Goal: Task Accomplishment & Management: Complete application form

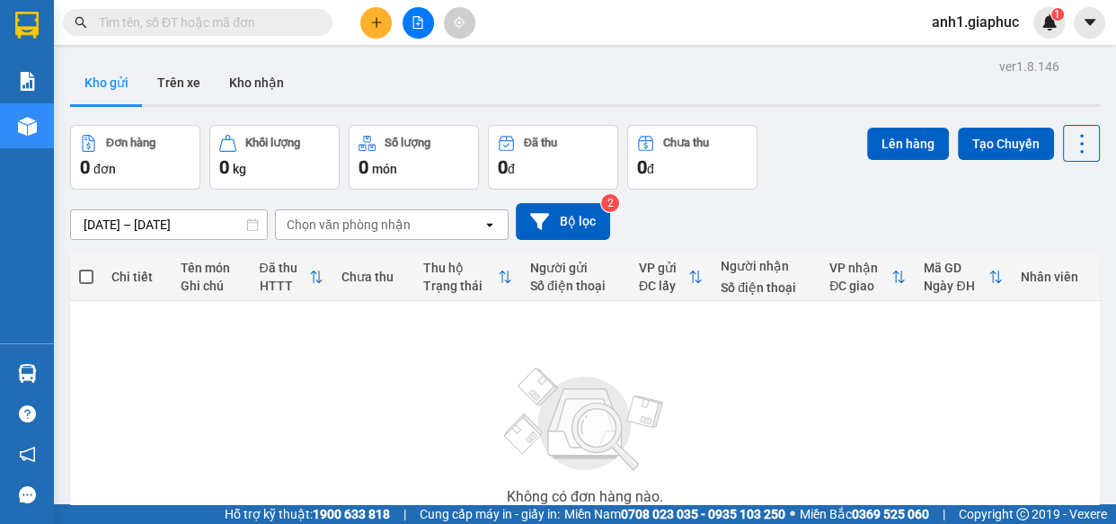
click at [214, 22] on input "text" at bounding box center [205, 23] width 212 height 20
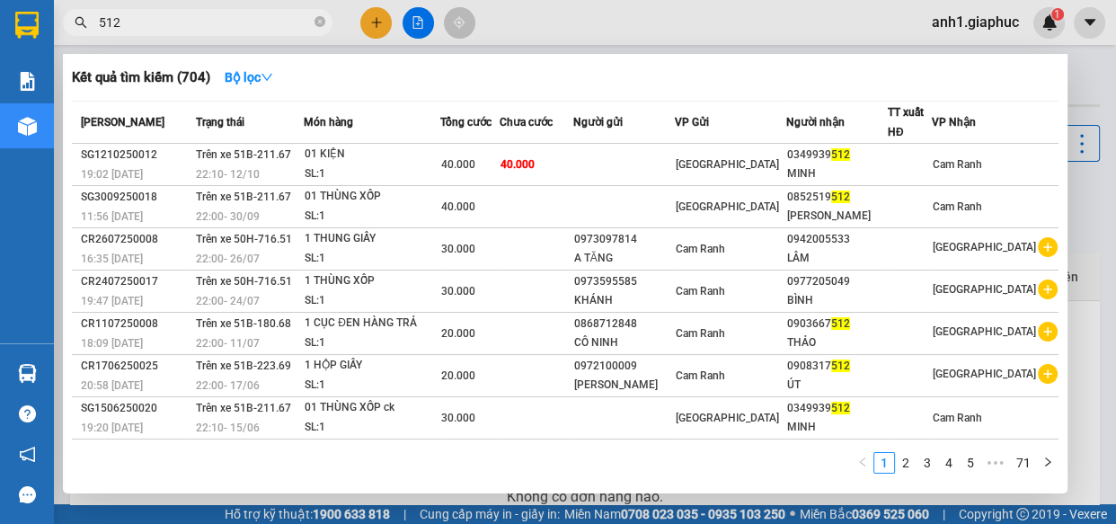
type input "512"
drag, startPoint x: 320, startPoint y: 23, endPoint x: 246, endPoint y: 23, distance: 73.7
click at [319, 23] on icon "close-circle" at bounding box center [319, 21] width 11 height 11
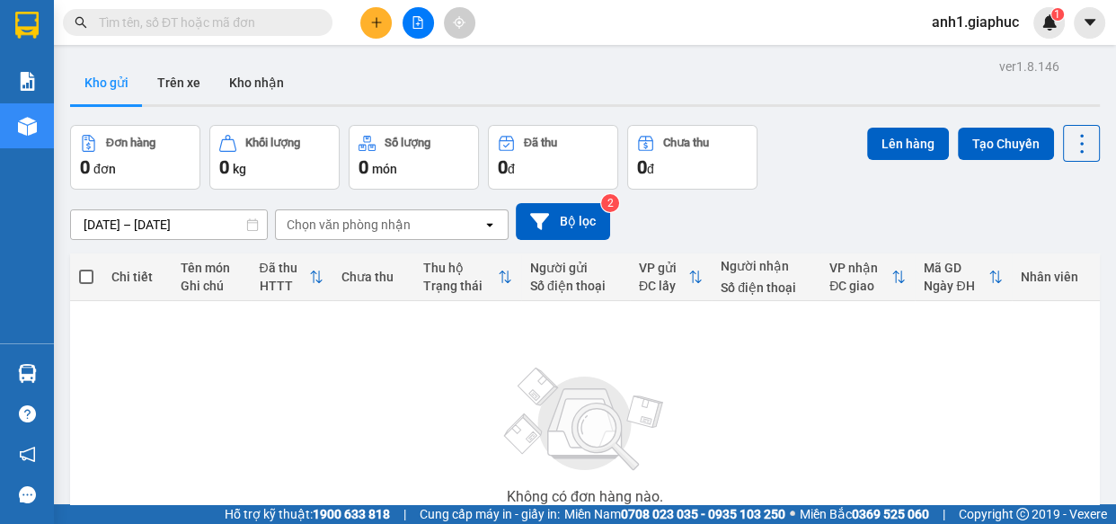
click at [156, 20] on input "text" at bounding box center [205, 23] width 212 height 20
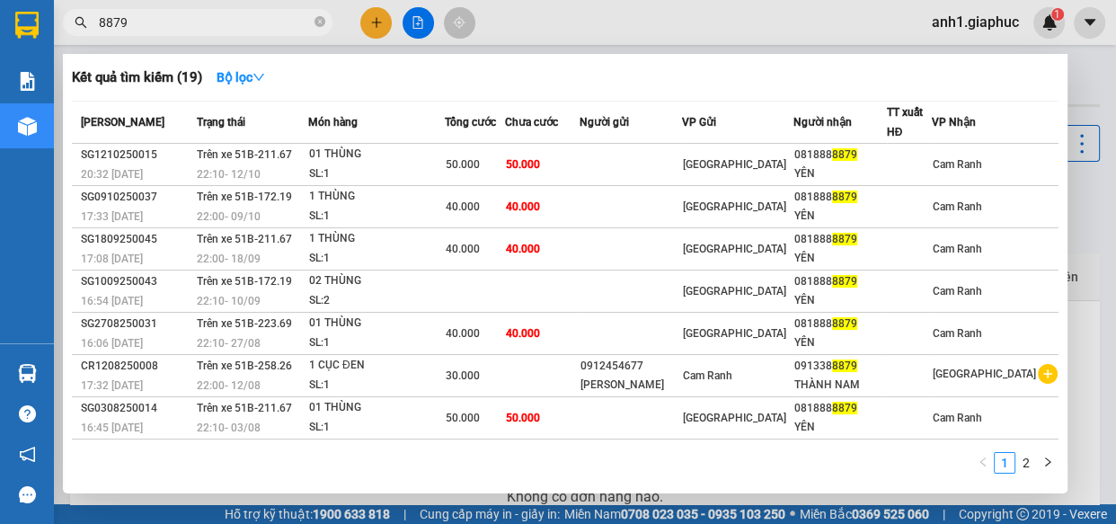
type input "8879"
click at [318, 21] on icon "close-circle" at bounding box center [319, 21] width 11 height 11
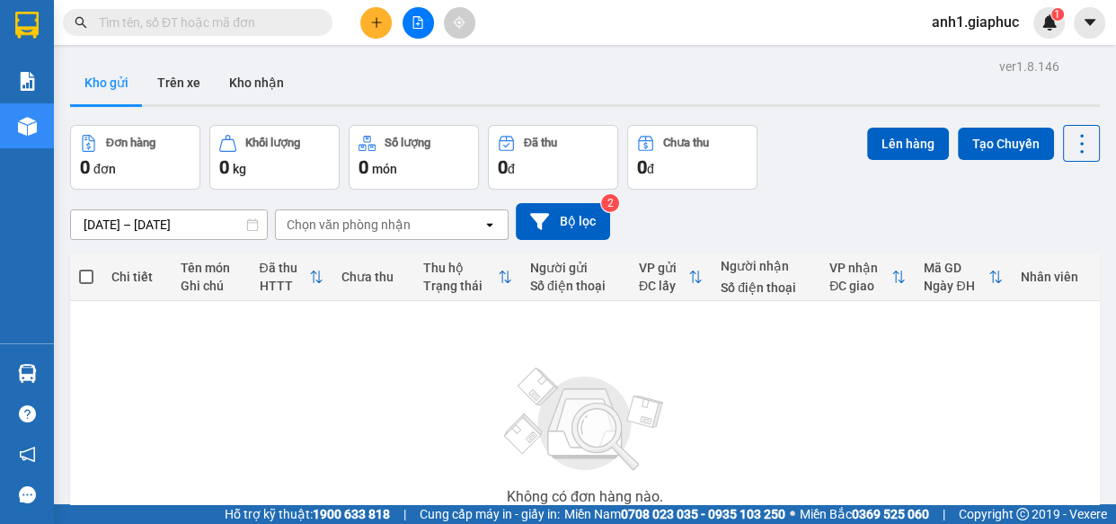
click at [197, 21] on input "text" at bounding box center [205, 23] width 212 height 20
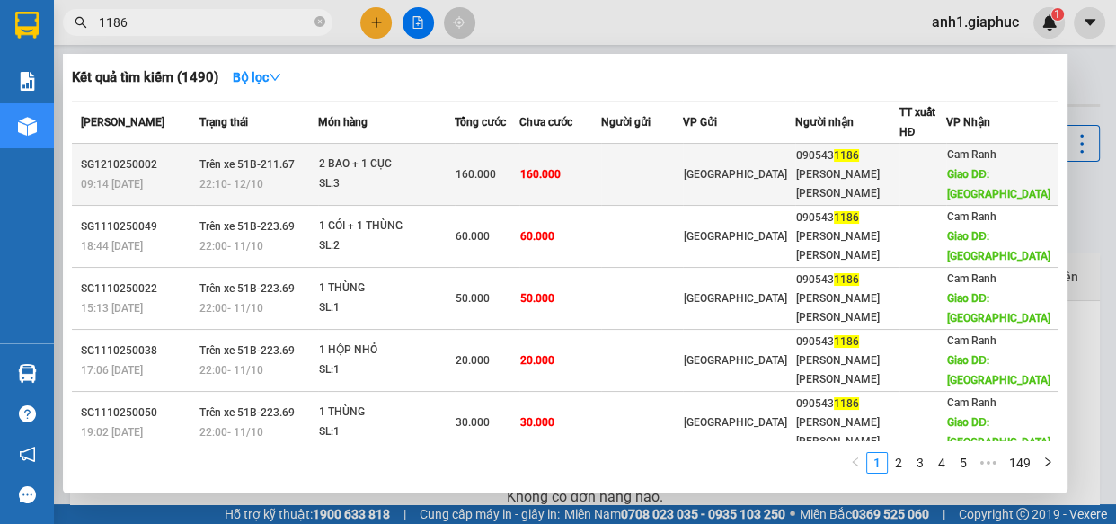
type input "1186"
click at [746, 168] on span "[GEOGRAPHIC_DATA]" at bounding box center [735, 174] width 103 height 13
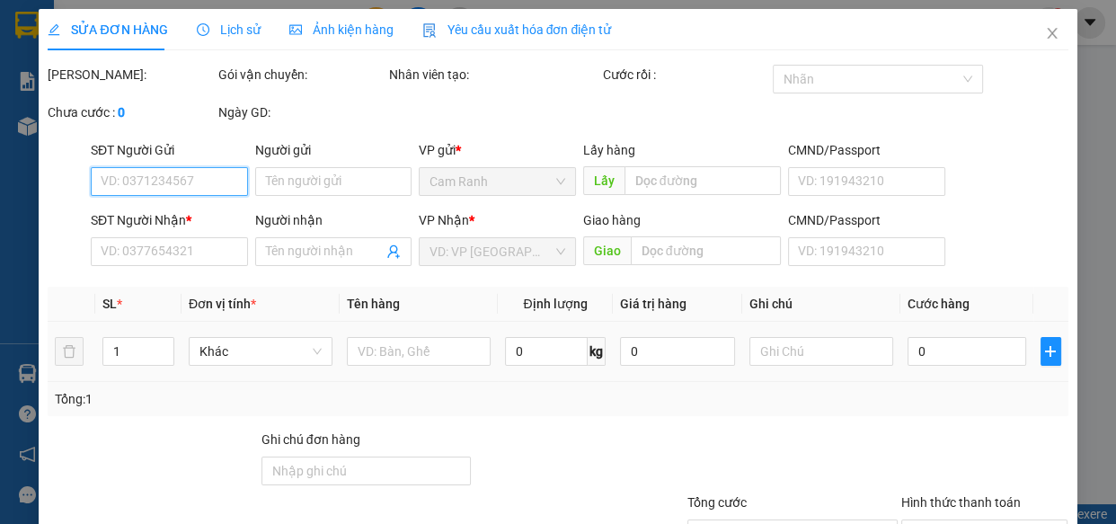
type input "0905431186"
type input "[PERSON_NAME] [PERSON_NAME]"
type input "MỸ CA"
type input "160.000"
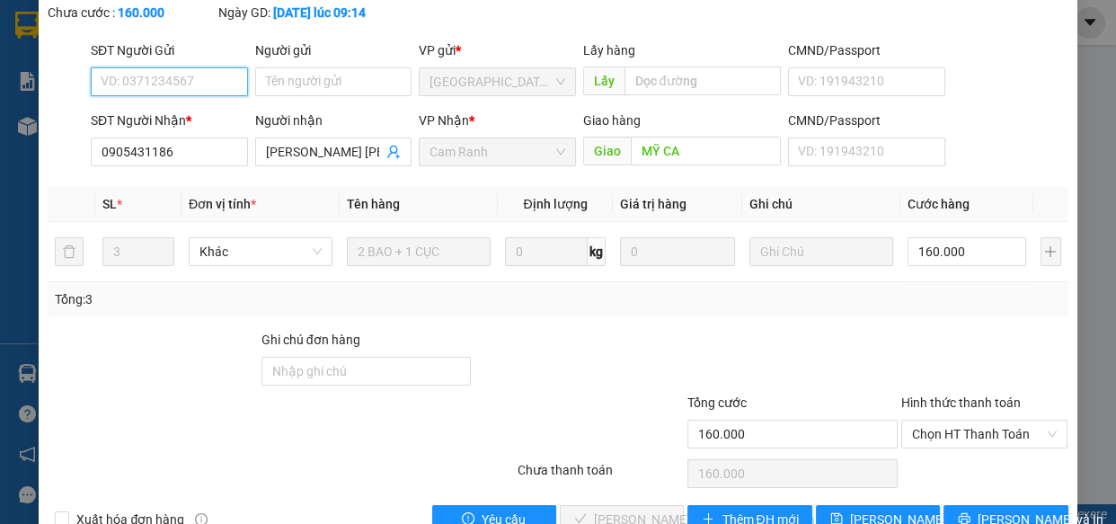
scroll to position [188, 0]
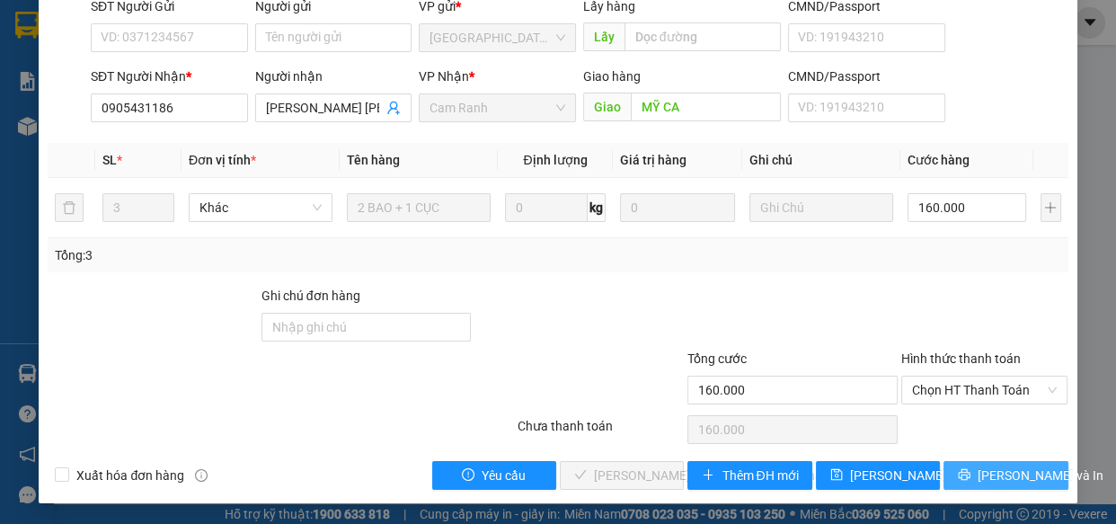
click at [961, 478] on icon "printer" at bounding box center [963, 474] width 13 height 13
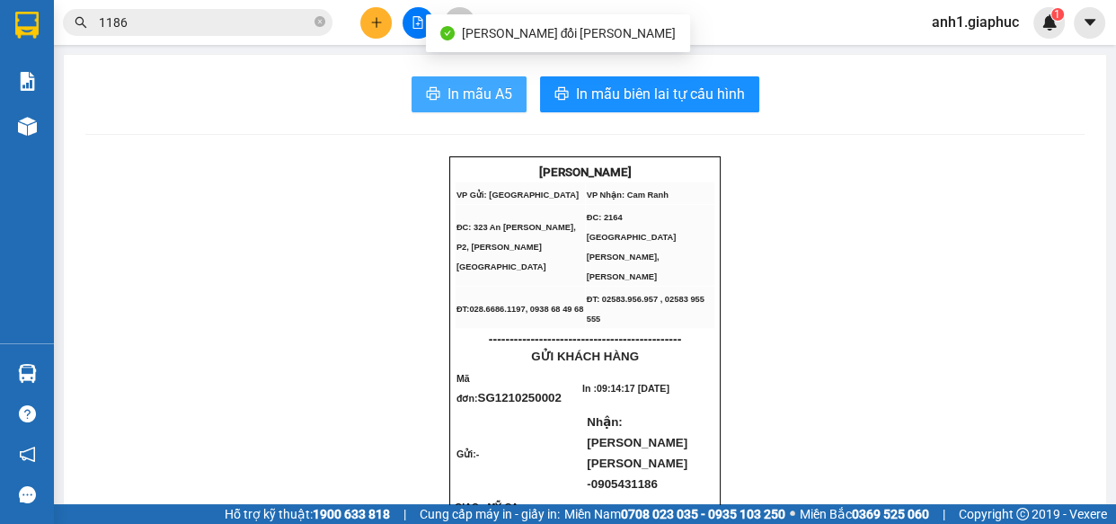
click at [463, 102] on span "In mẫu A5" at bounding box center [479, 94] width 65 height 22
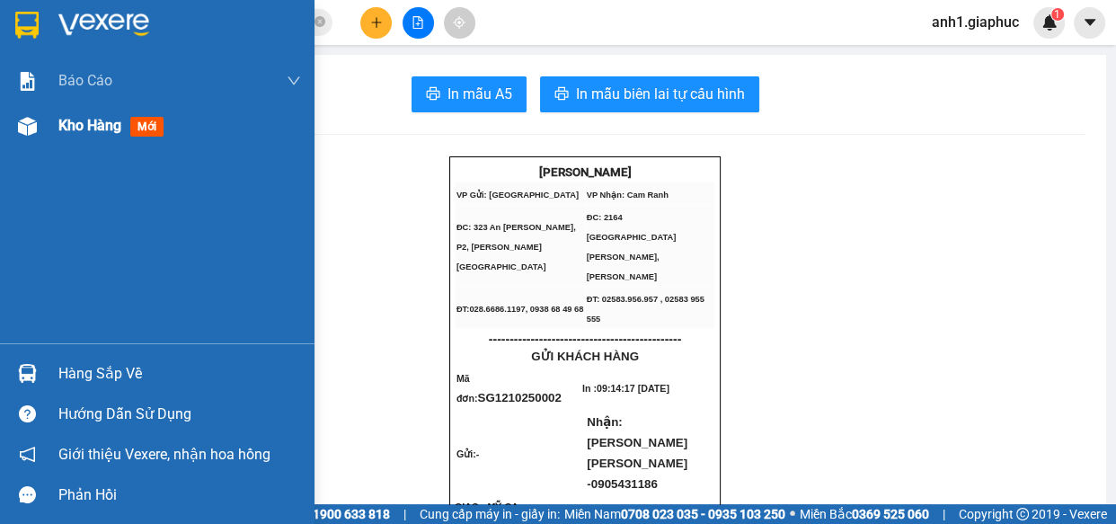
click at [53, 127] on div "Kho hàng mới" at bounding box center [157, 125] width 314 height 45
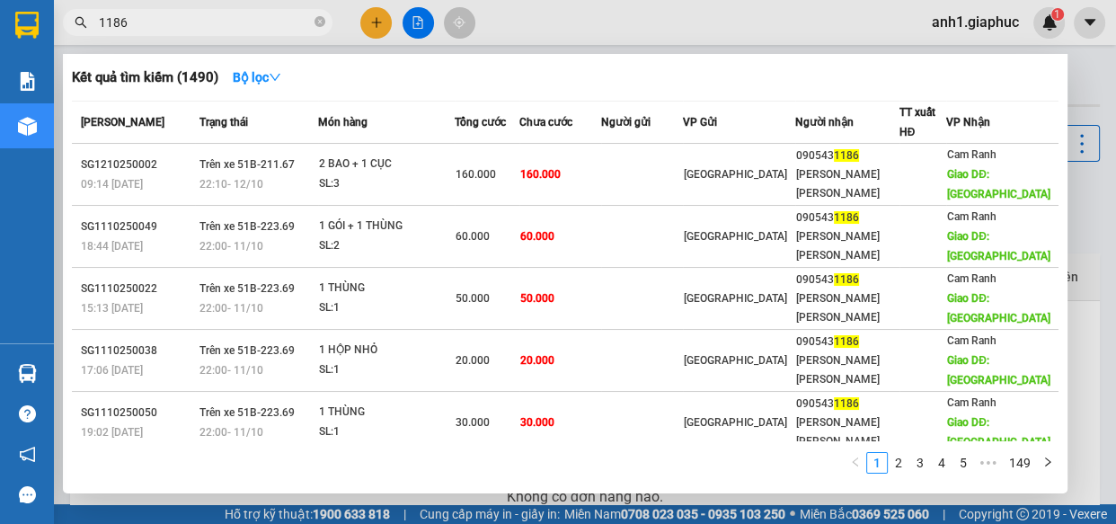
click at [152, 25] on input "1186" at bounding box center [205, 23] width 212 height 20
drag, startPoint x: 315, startPoint y: 22, endPoint x: 213, endPoint y: 30, distance: 102.6
click at [315, 22] on icon "close-circle" at bounding box center [319, 21] width 11 height 11
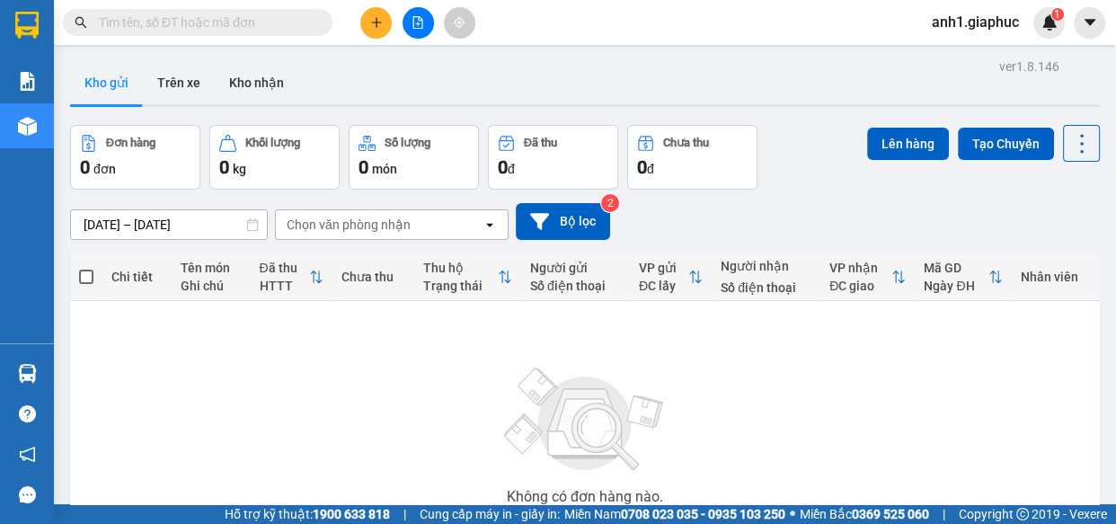
click at [207, 30] on input "text" at bounding box center [205, 23] width 212 height 20
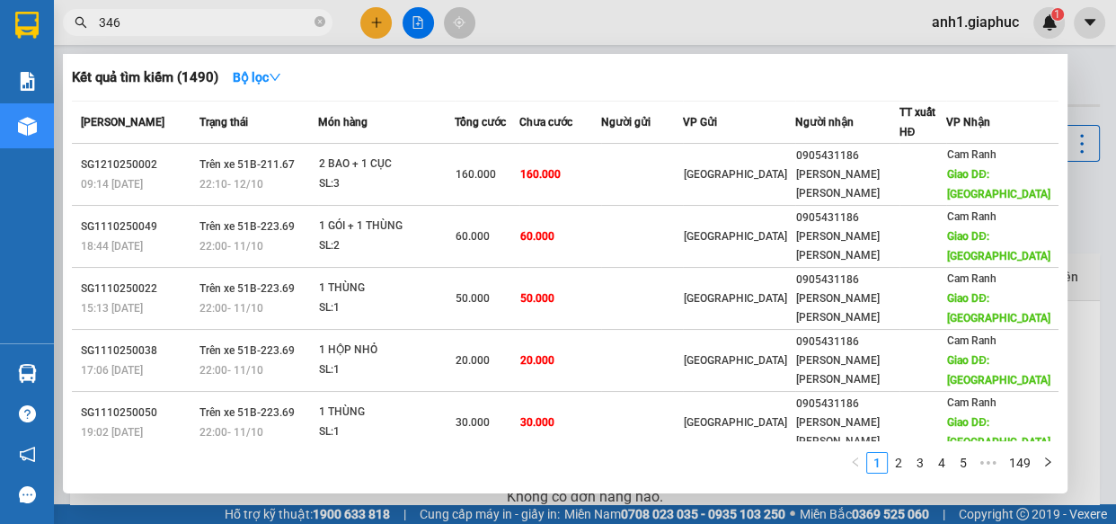
type input "3460"
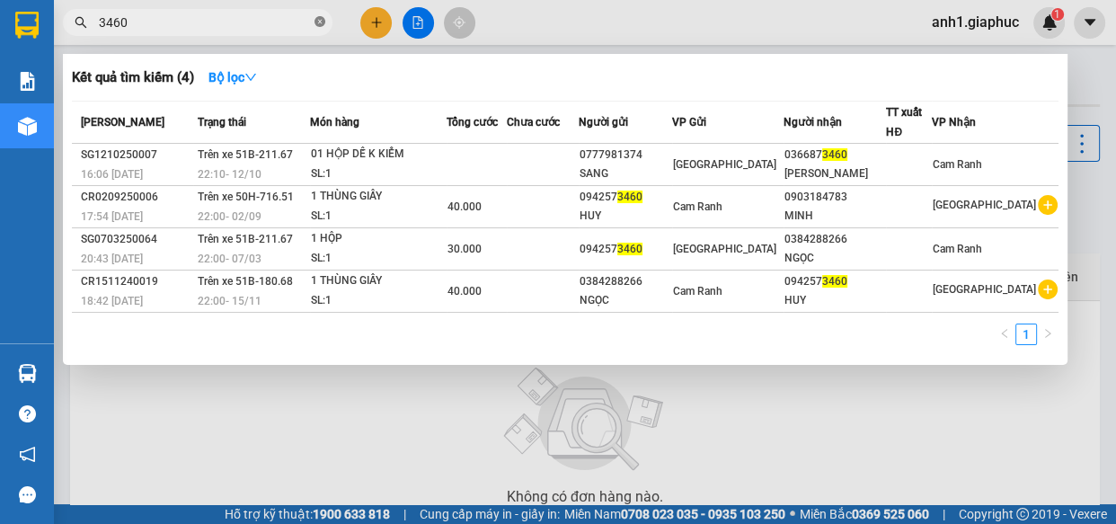
click at [317, 21] on icon "close-circle" at bounding box center [319, 21] width 11 height 11
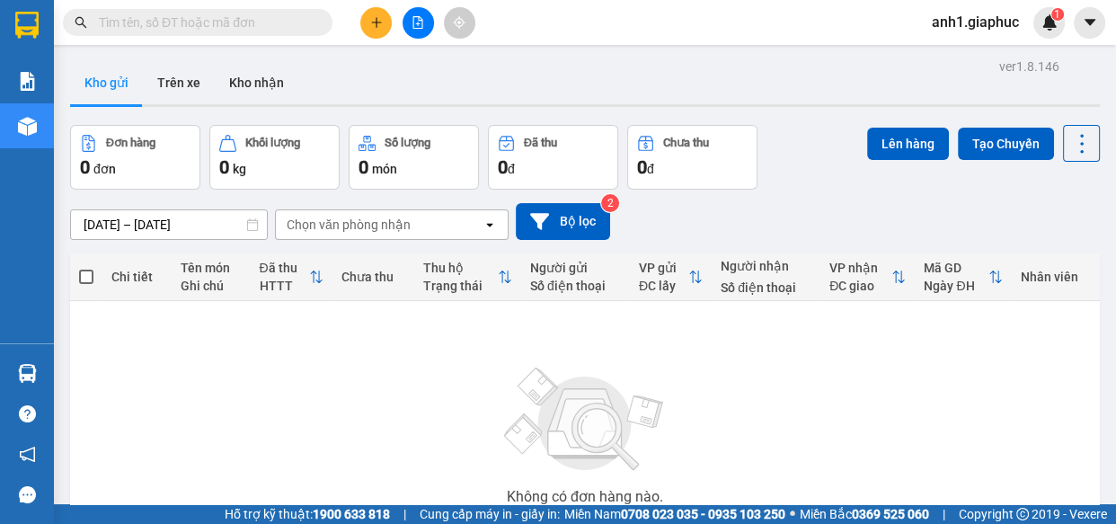
click at [146, 21] on input "text" at bounding box center [205, 23] width 212 height 20
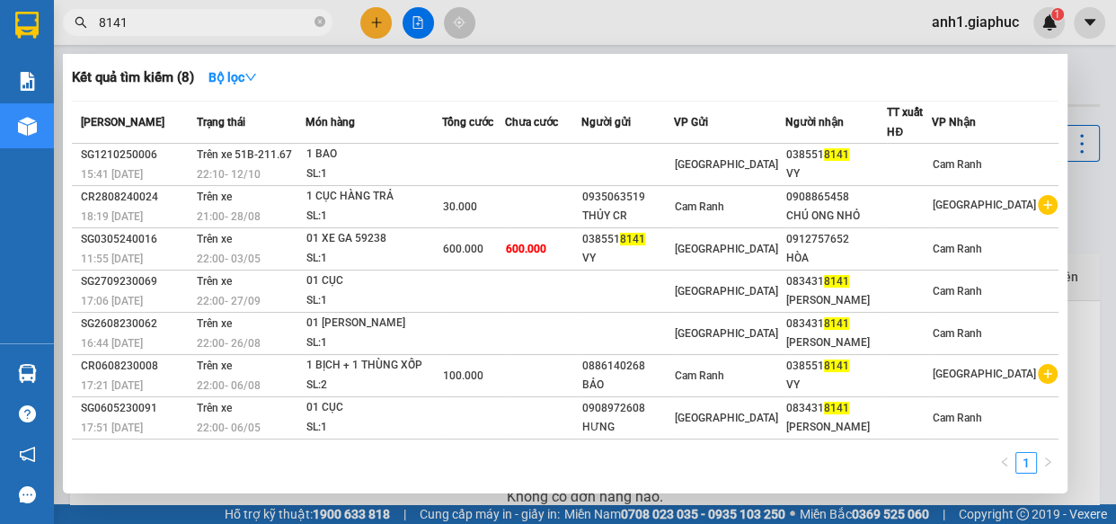
type input "8141"
click at [317, 19] on icon "close-circle" at bounding box center [319, 21] width 11 height 11
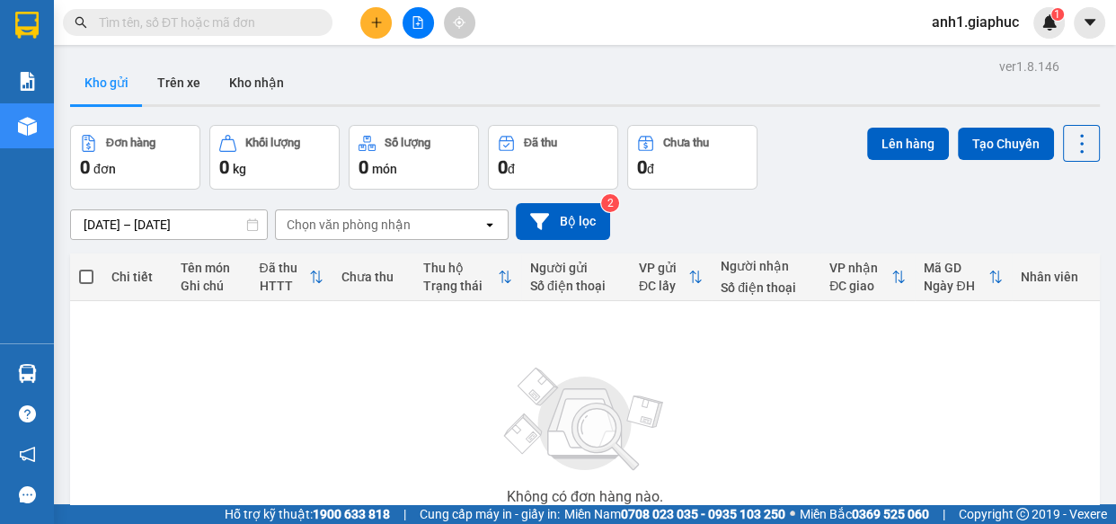
click at [131, 22] on input "text" at bounding box center [205, 23] width 212 height 20
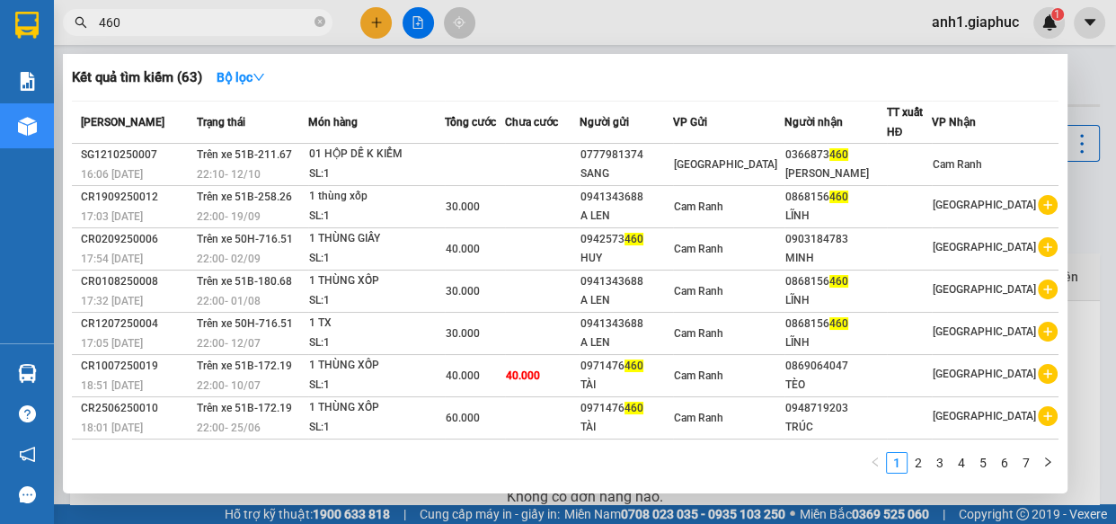
type input "460"
click at [320, 20] on icon "close-circle" at bounding box center [319, 21] width 11 height 11
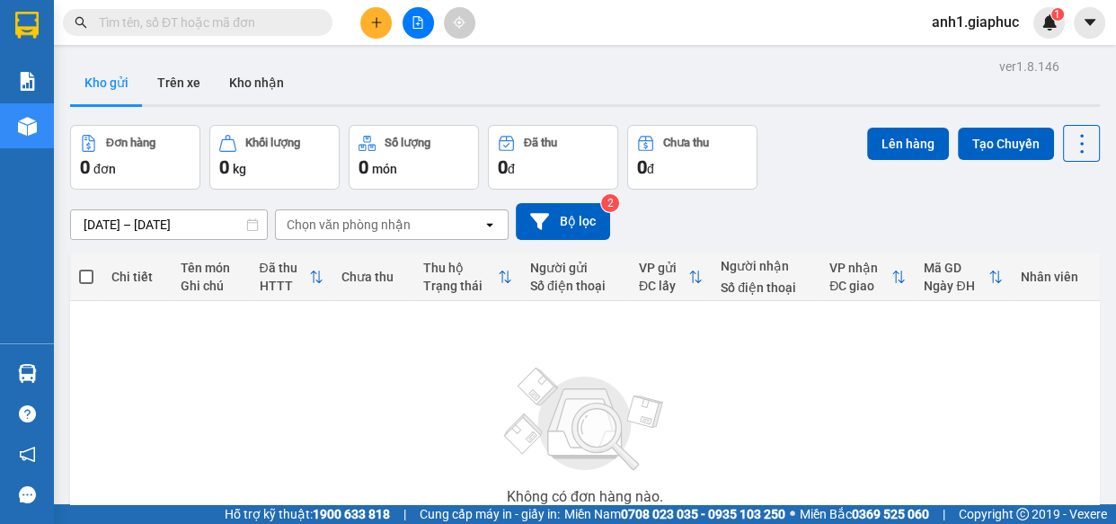
click at [201, 18] on input "text" at bounding box center [205, 23] width 212 height 20
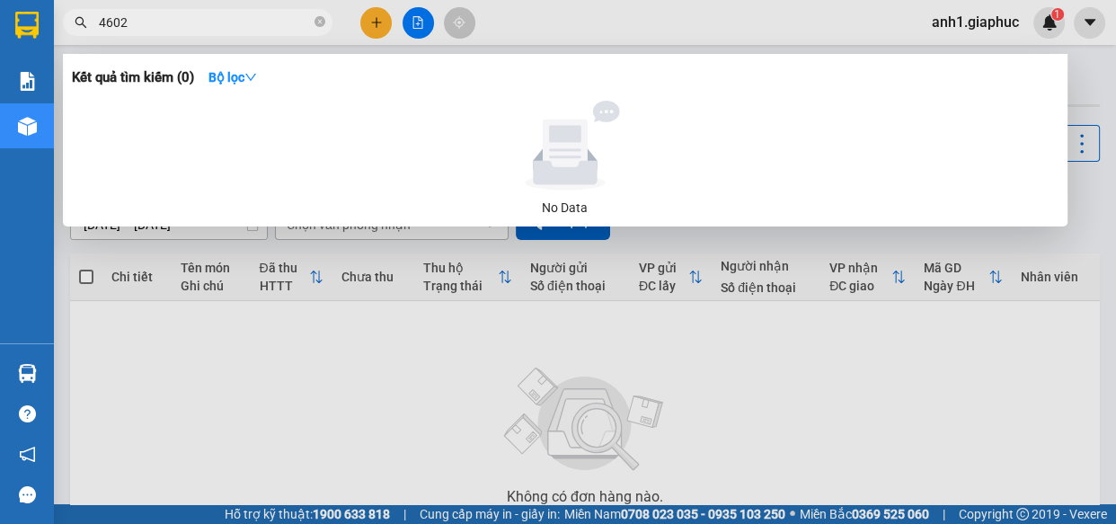
type input "4602"
click at [316, 21] on icon "close-circle" at bounding box center [319, 21] width 11 height 11
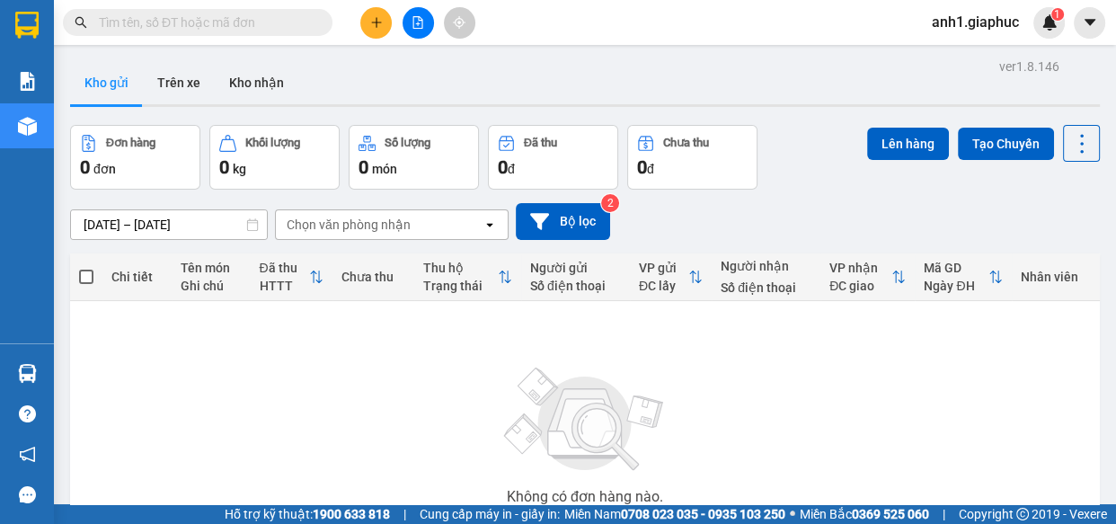
click at [206, 24] on input "text" at bounding box center [205, 23] width 212 height 20
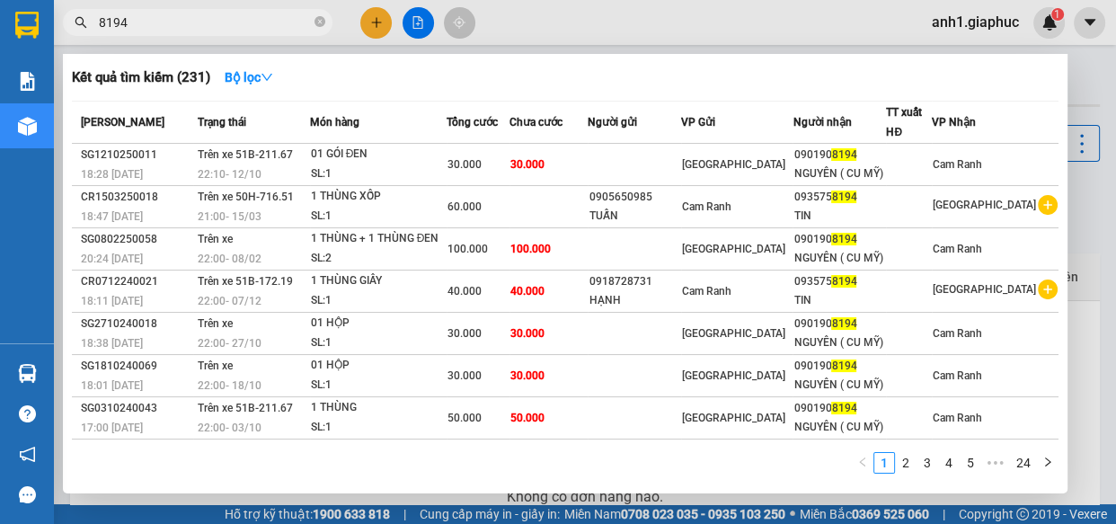
type input "8194"
click at [316, 20] on icon "close-circle" at bounding box center [319, 21] width 11 height 11
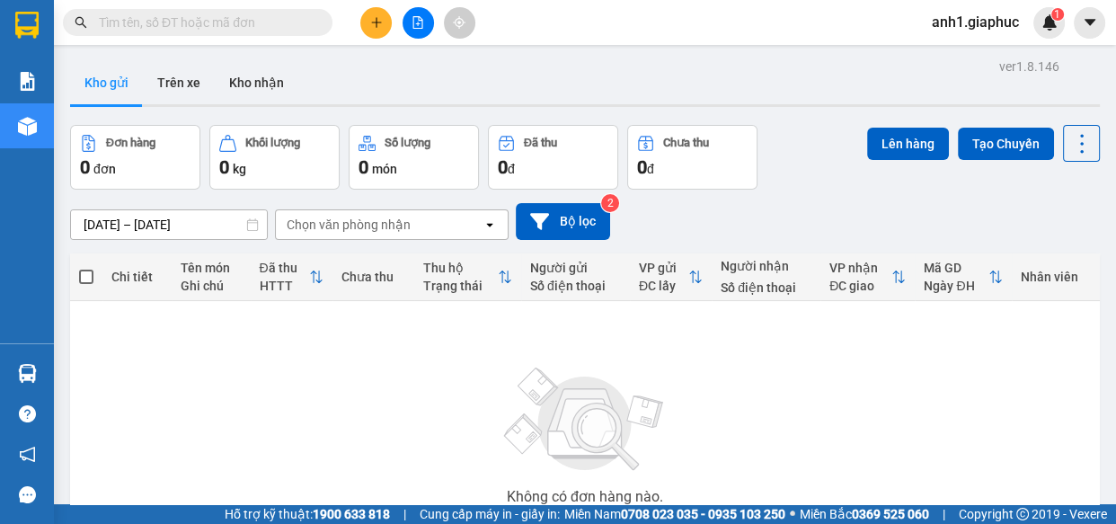
click at [205, 26] on input "text" at bounding box center [205, 23] width 212 height 20
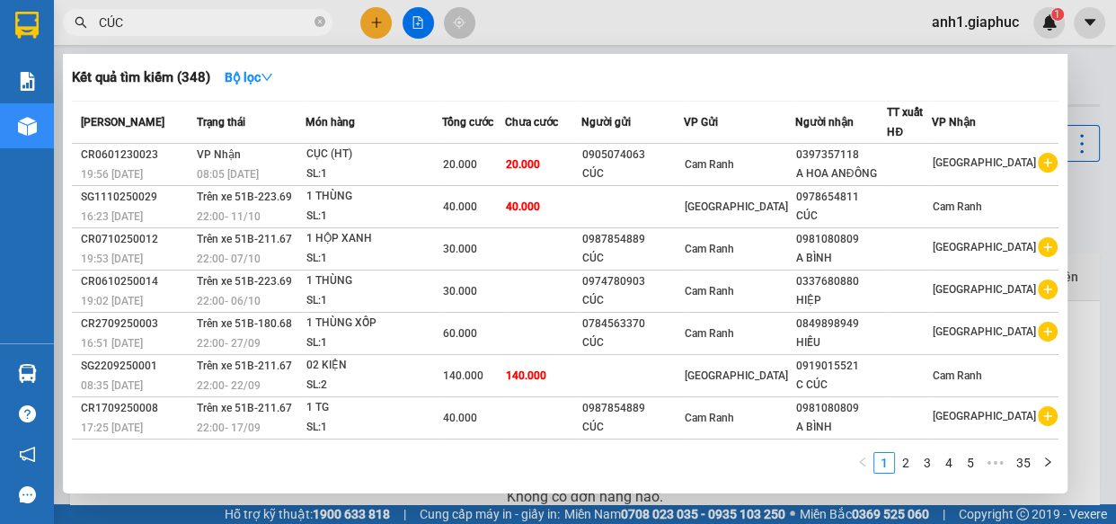
type input "CÚC"
